Goal: Find specific page/section: Find specific page/section

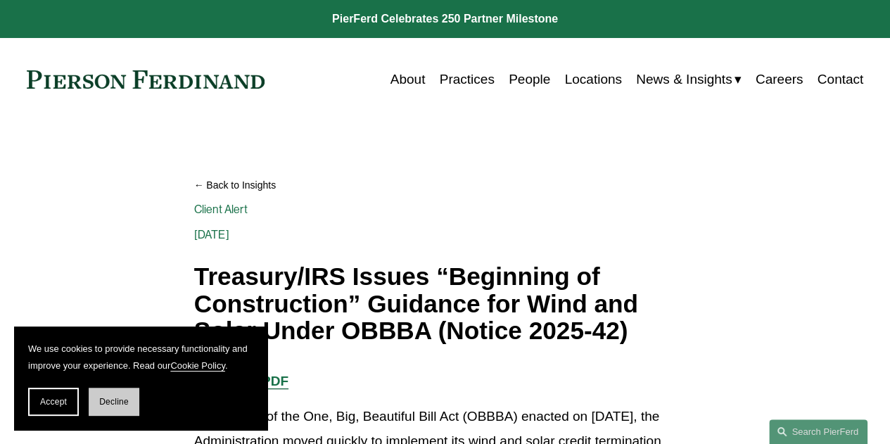
click at [100, 395] on button "Decline" at bounding box center [114, 402] width 51 height 28
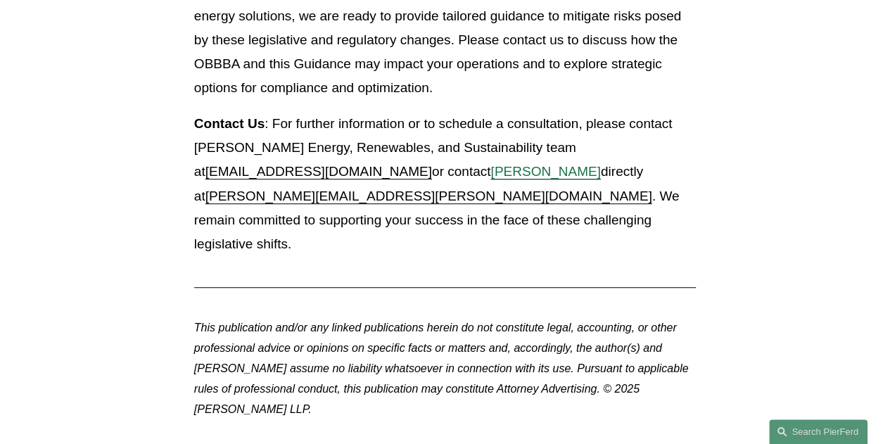
scroll to position [3095, 0]
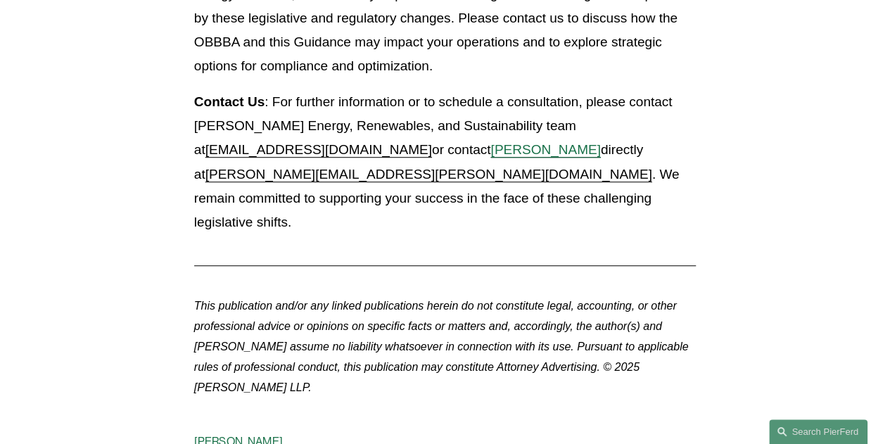
click at [490, 157] on span "[PERSON_NAME]" at bounding box center [545, 149] width 110 height 15
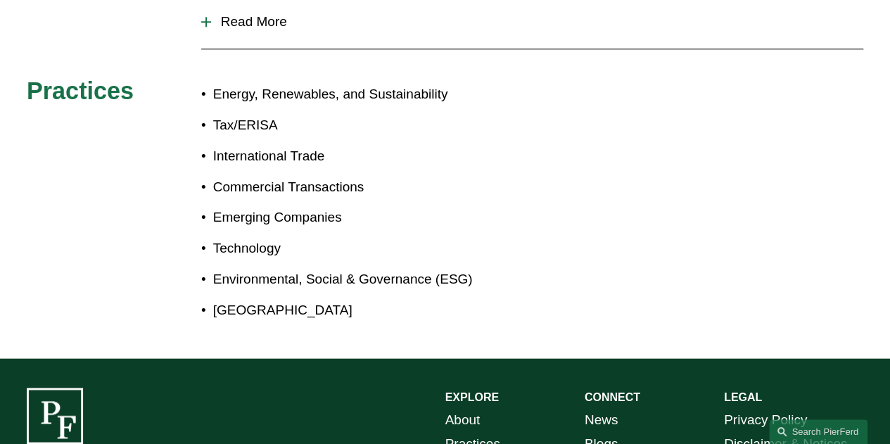
scroll to position [492, 0]
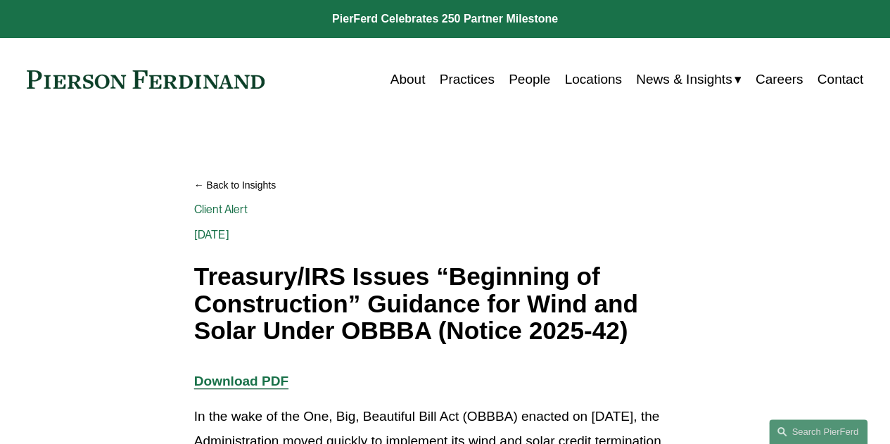
click at [564, 88] on link "Locations" at bounding box center [592, 79] width 57 height 27
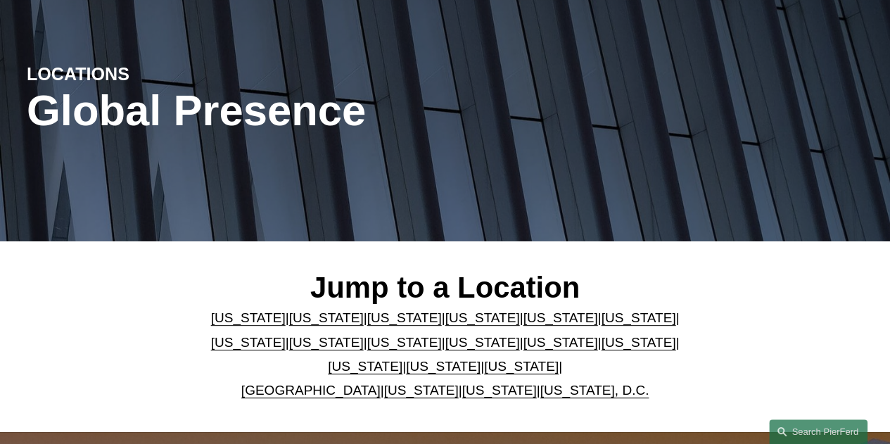
scroll to position [281, 0]
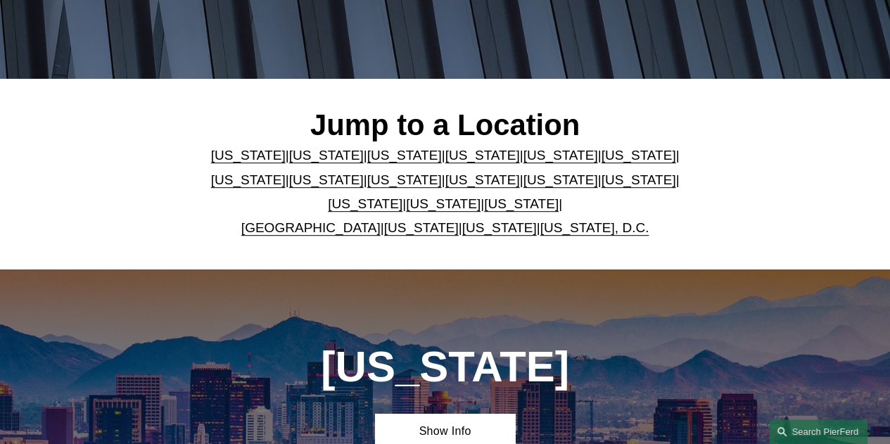
click at [484, 211] on link "Texas" at bounding box center [521, 203] width 75 height 15
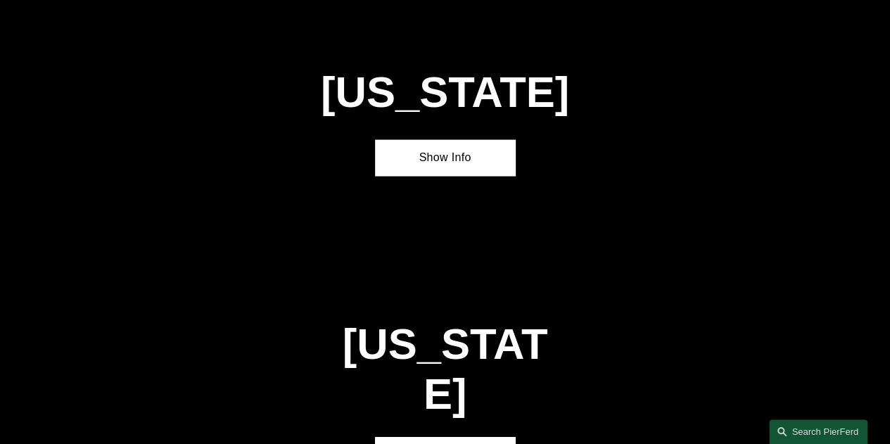
scroll to position [4121, 0]
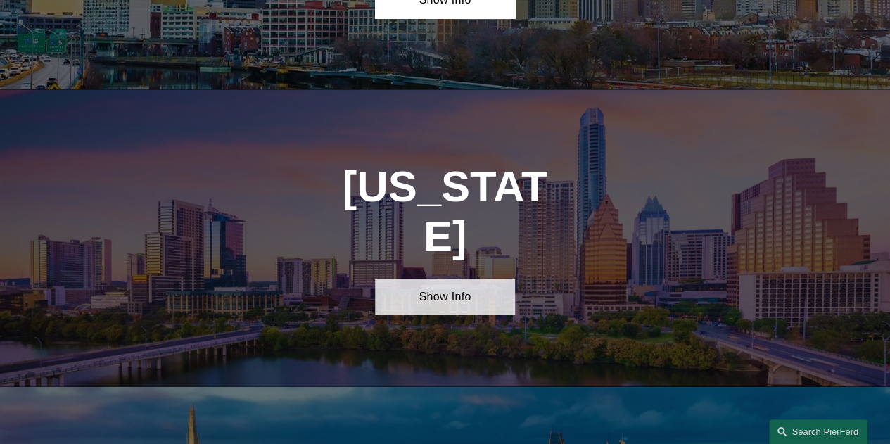
click at [450, 279] on link "Show Info" at bounding box center [444, 297] width 139 height 36
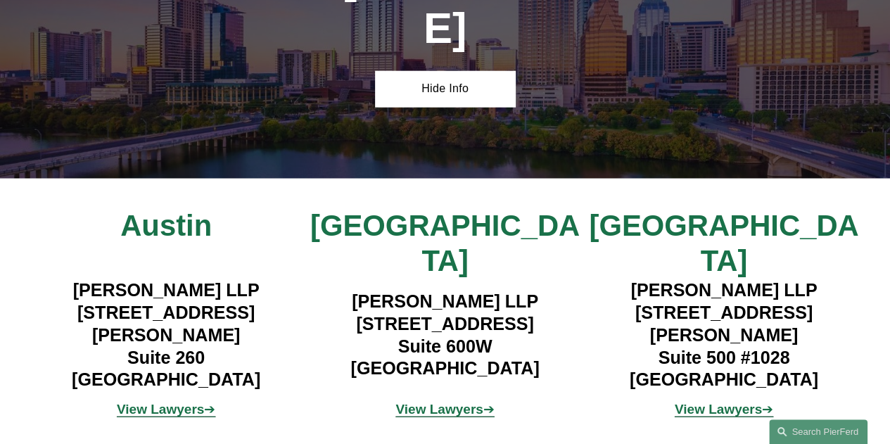
scroll to position [4332, 0]
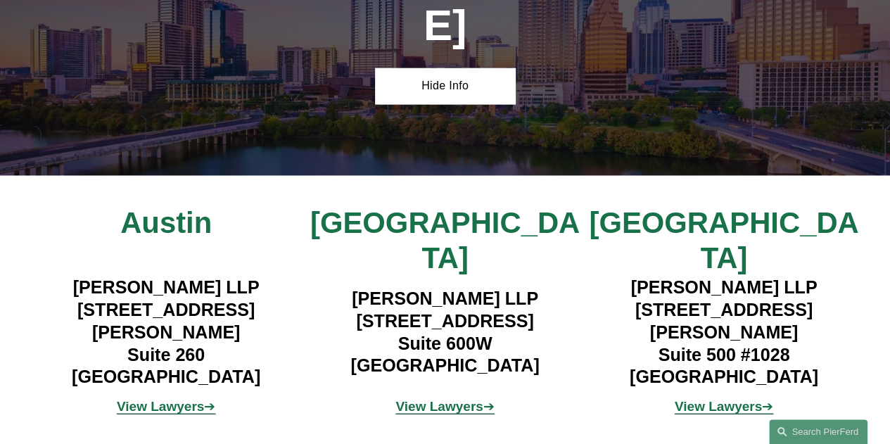
click at [180, 399] on strong "View Lawyers" at bounding box center [160, 406] width 87 height 15
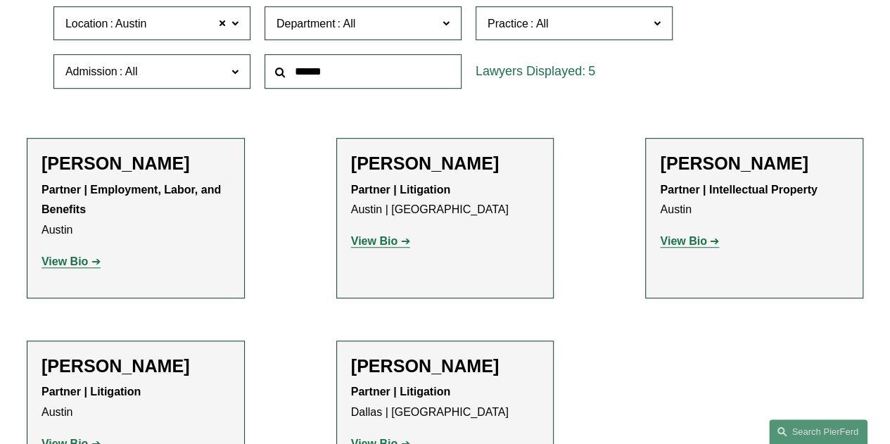
scroll to position [563, 0]
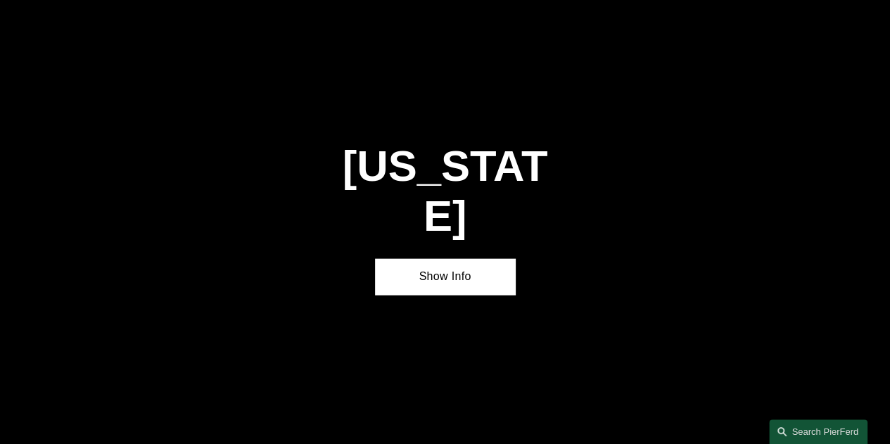
scroll to position [4051, 0]
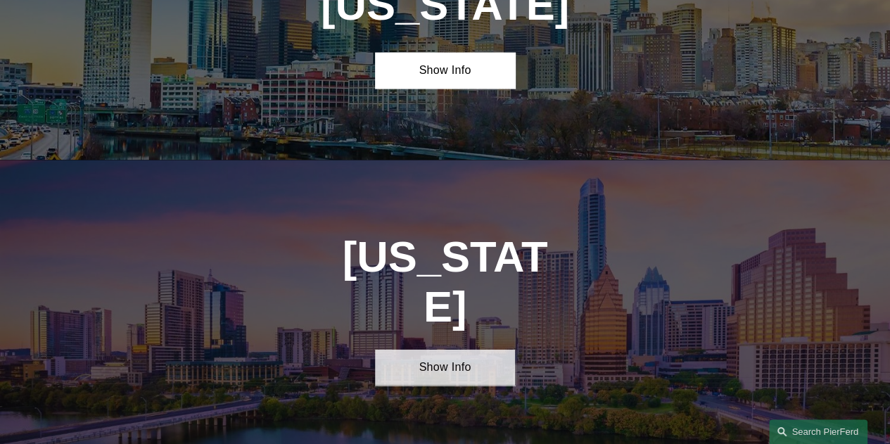
click at [470, 350] on link "Show Info" at bounding box center [444, 368] width 139 height 36
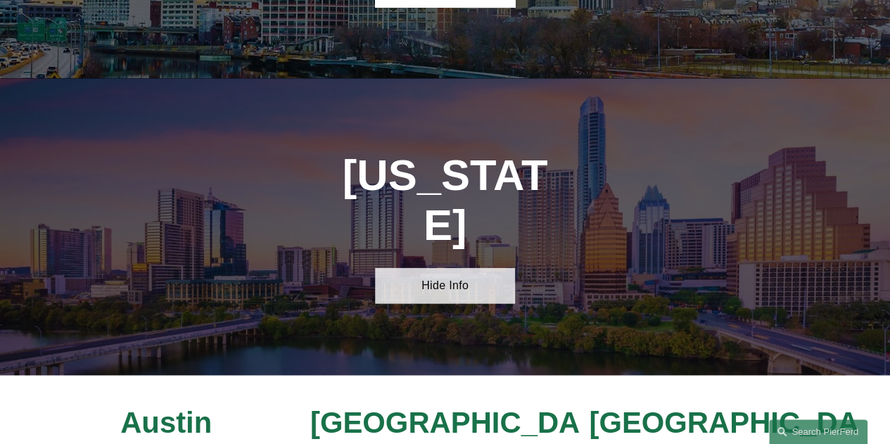
scroll to position [4191, 0]
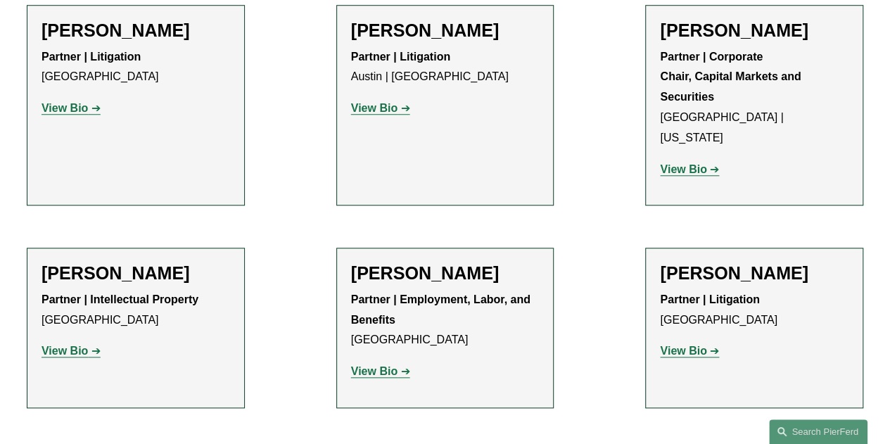
scroll to position [844, 0]
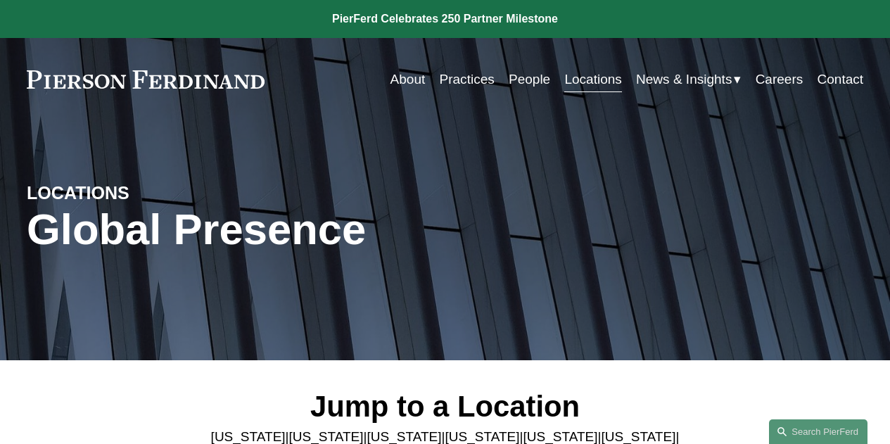
scroll to position [4191, 0]
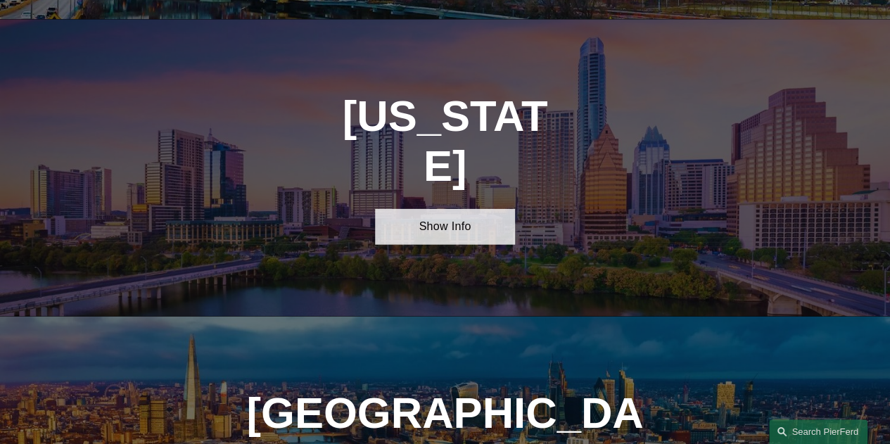
click at [464, 209] on link "Show Info" at bounding box center [444, 227] width 139 height 36
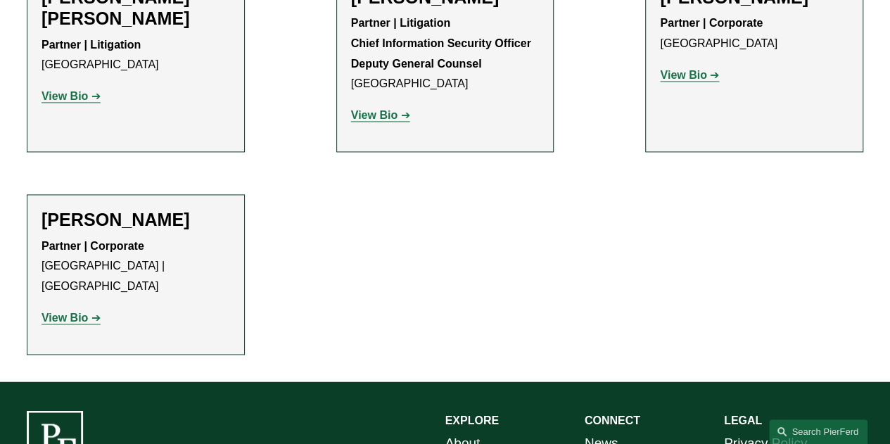
scroll to position [985, 0]
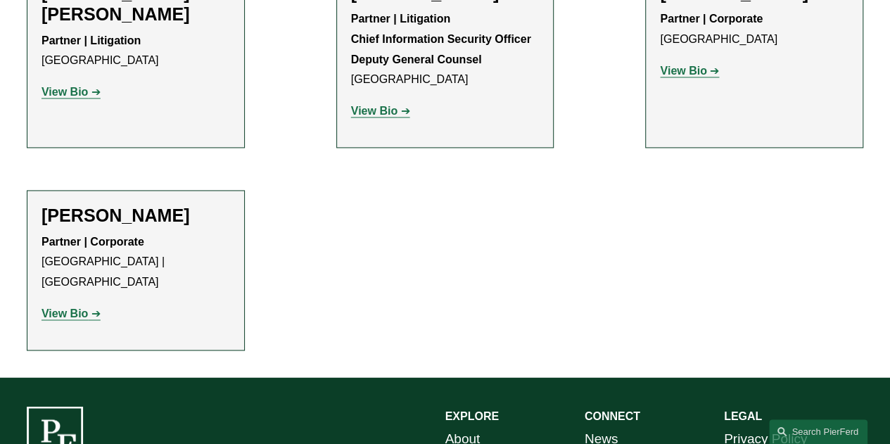
click at [454, 33] on strong "Chief Information Security Officer Deputy General Counsel" at bounding box center [441, 49] width 180 height 32
click at [388, 105] on strong "View Bio" at bounding box center [374, 111] width 46 height 12
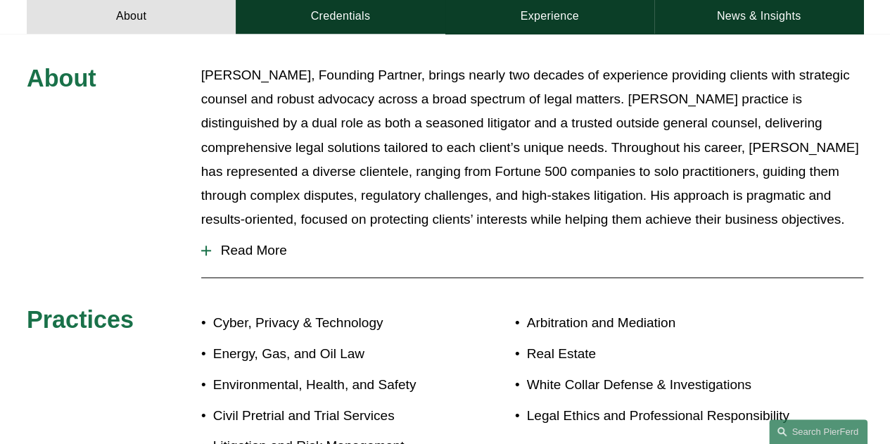
scroll to position [774, 0]
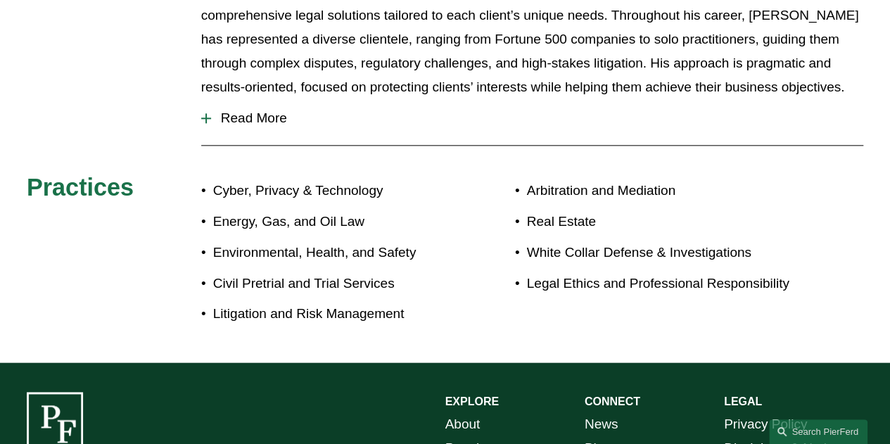
click at [280, 110] on span "Read More" at bounding box center [537, 117] width 652 height 15
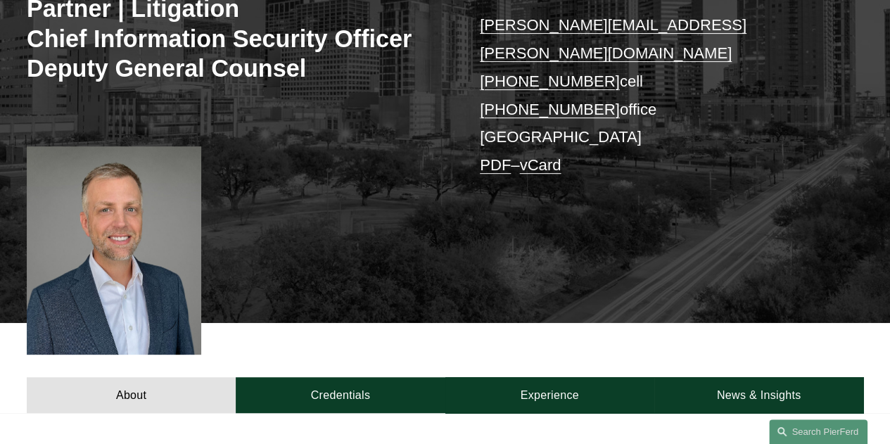
scroll to position [211, 0]
